Goal: Find specific page/section: Find specific page/section

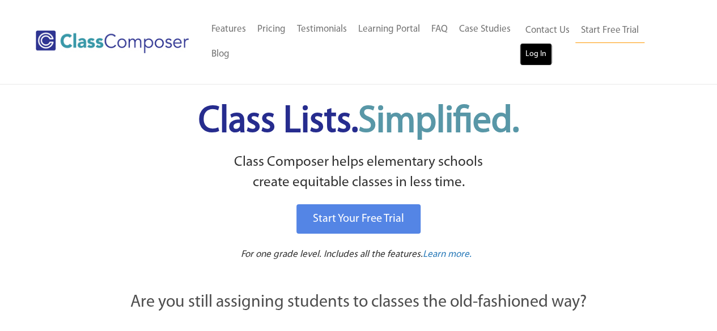
click at [543, 54] on link "Log In" at bounding box center [535, 54] width 32 height 23
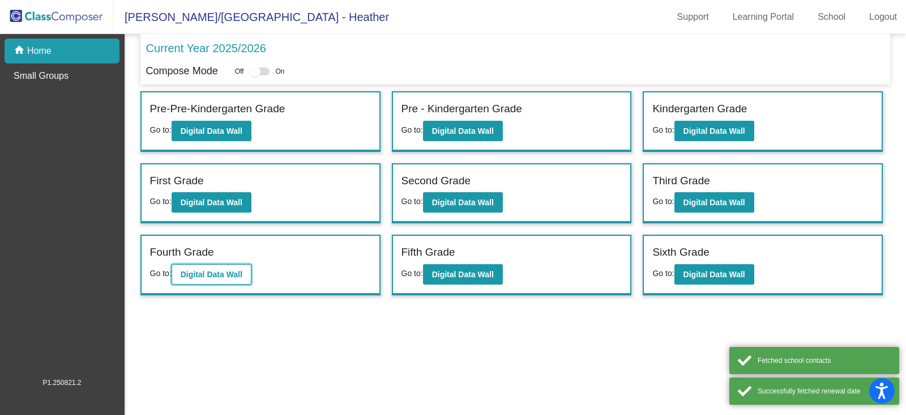
click at [221, 275] on b "Digital Data Wall" at bounding box center [212, 274] width 62 height 9
